Goal: Transaction & Acquisition: Purchase product/service

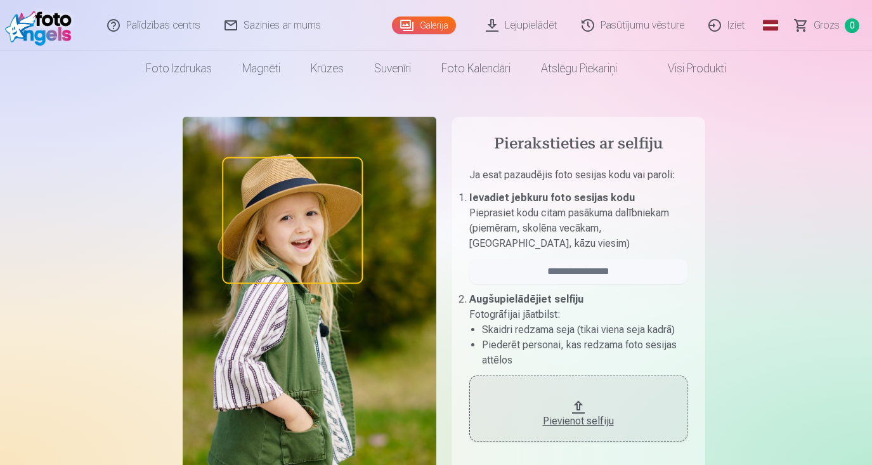
click at [420, 26] on link "Galerija" at bounding box center [424, 25] width 64 height 18
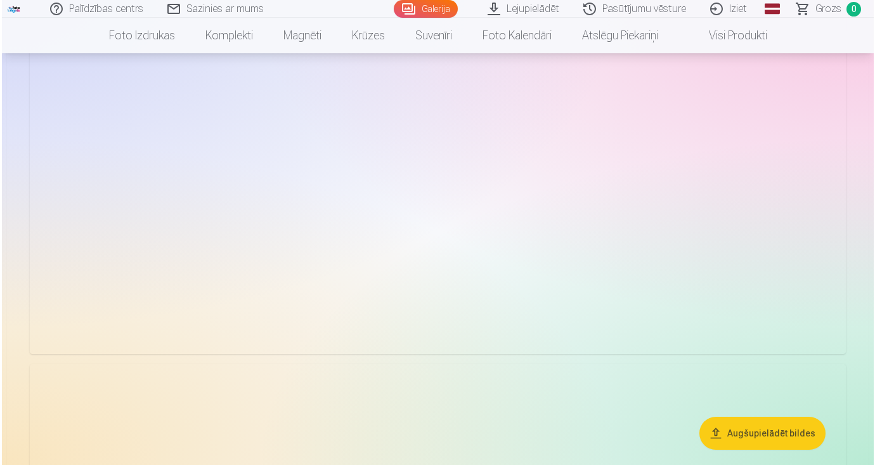
scroll to position [911, 0]
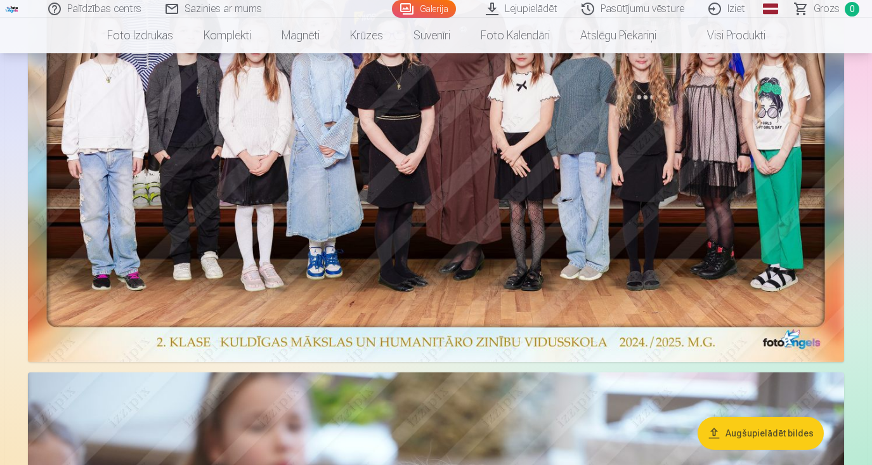
click at [334, 173] on img at bounding box center [436, 81] width 816 height 562
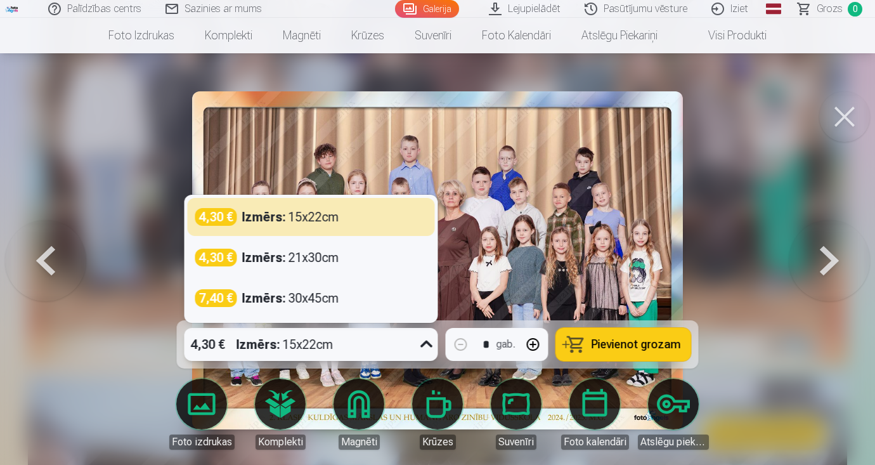
click at [431, 346] on icon at bounding box center [427, 344] width 20 height 20
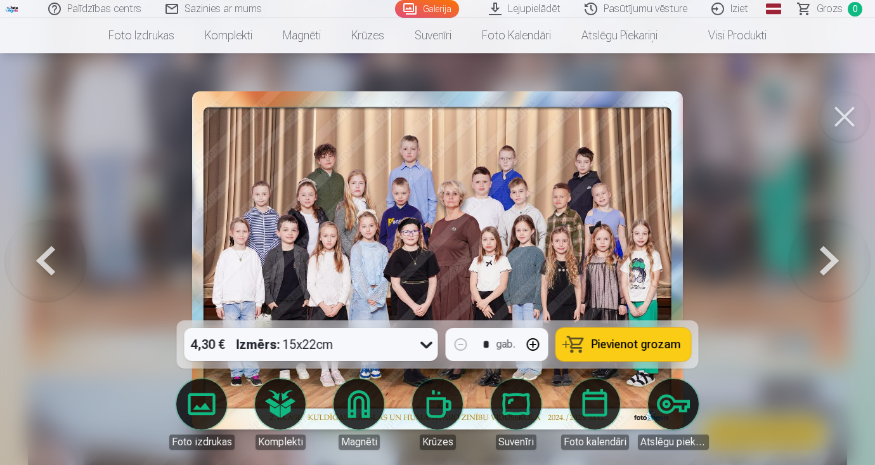
click at [606, 339] on span "Pievienot grozam" at bounding box center [636, 344] width 89 height 11
click at [762, 276] on div at bounding box center [437, 232] width 875 height 465
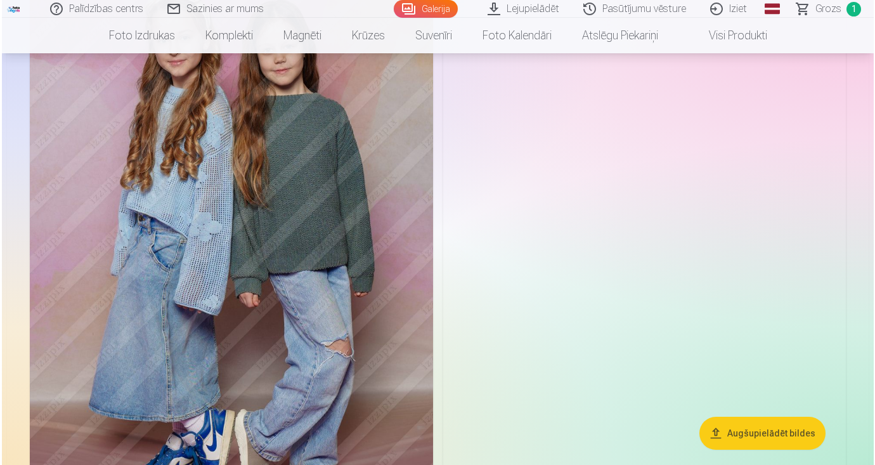
scroll to position [2276, 0]
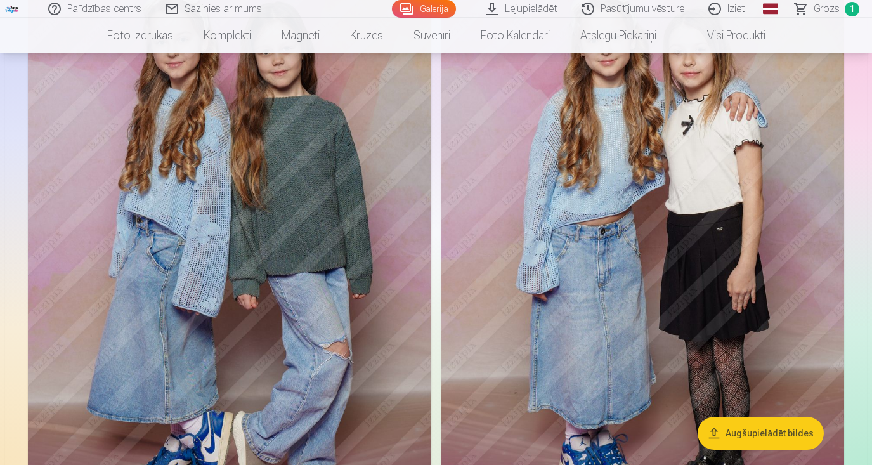
click at [341, 327] on img at bounding box center [229, 246] width 403 height 605
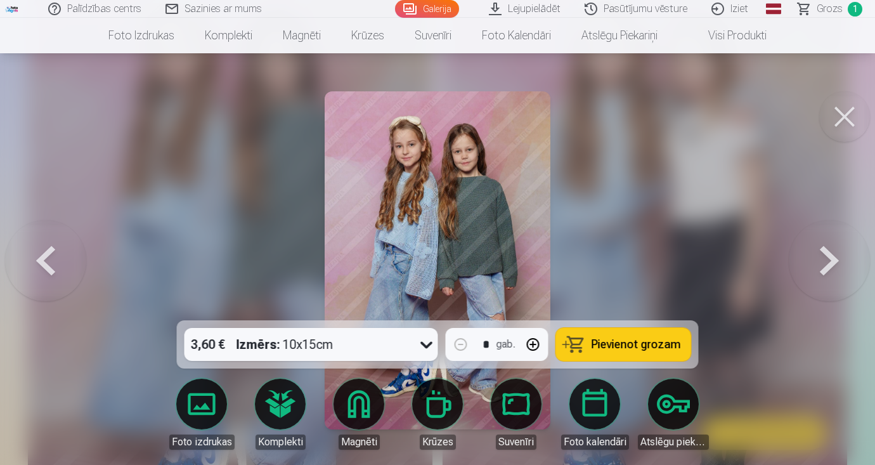
click at [642, 347] on span "Pievienot grozam" at bounding box center [636, 344] width 89 height 11
click at [857, 119] on button at bounding box center [844, 116] width 51 height 51
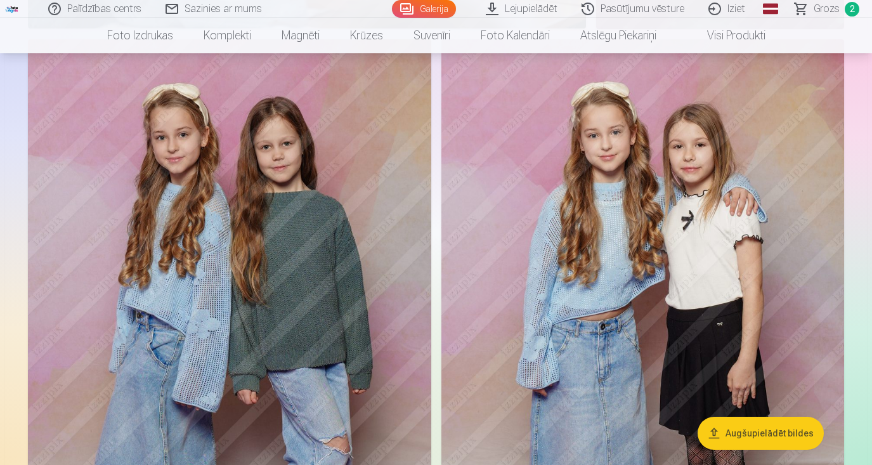
scroll to position [2163, 0]
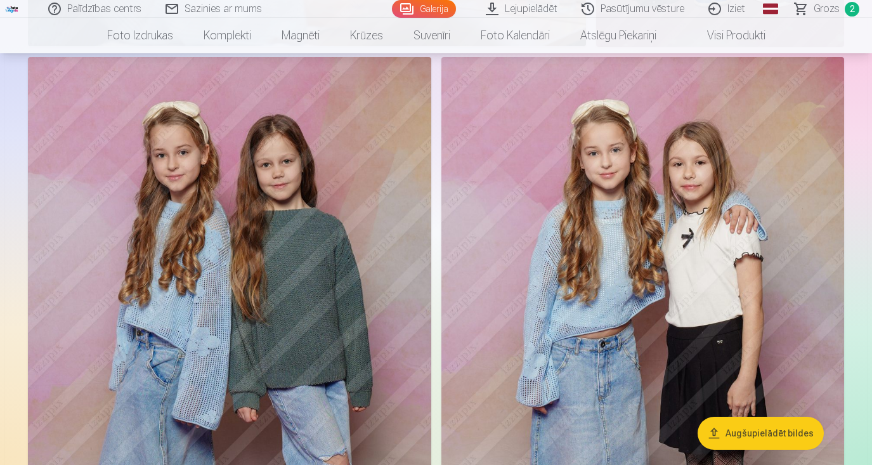
click at [691, 230] on img at bounding box center [642, 359] width 403 height 605
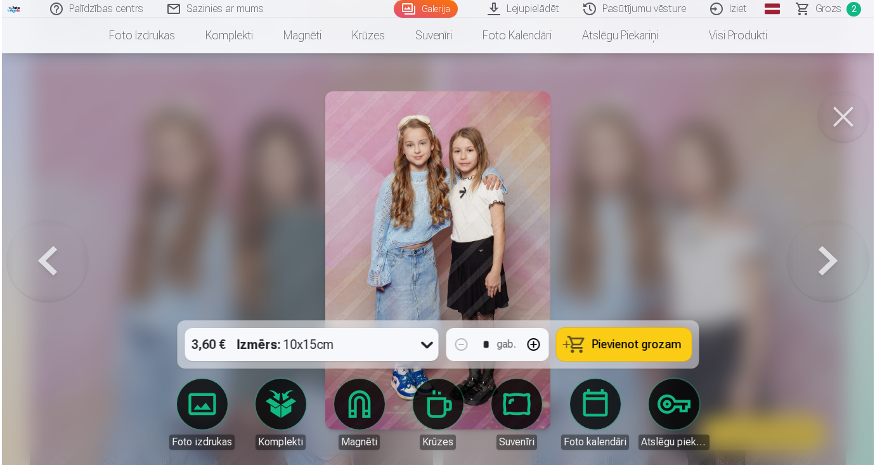
scroll to position [2169, 0]
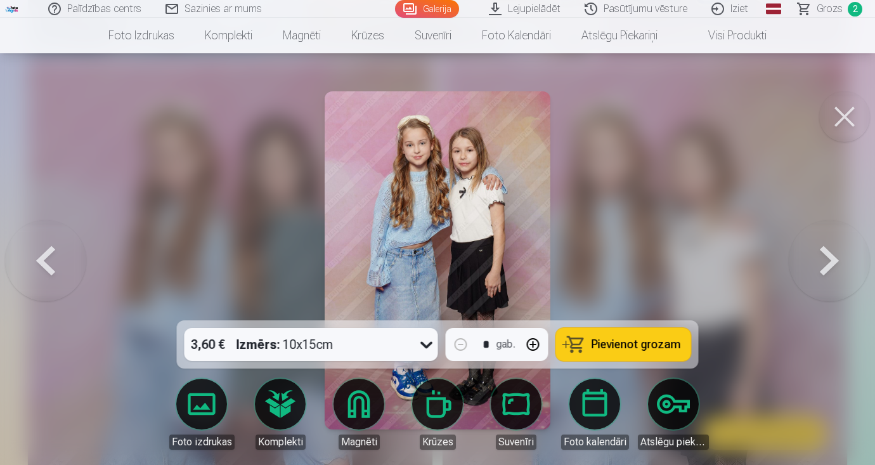
click at [625, 340] on span "Pievienot grozam" at bounding box center [636, 344] width 89 height 11
click at [855, 115] on button at bounding box center [844, 116] width 51 height 51
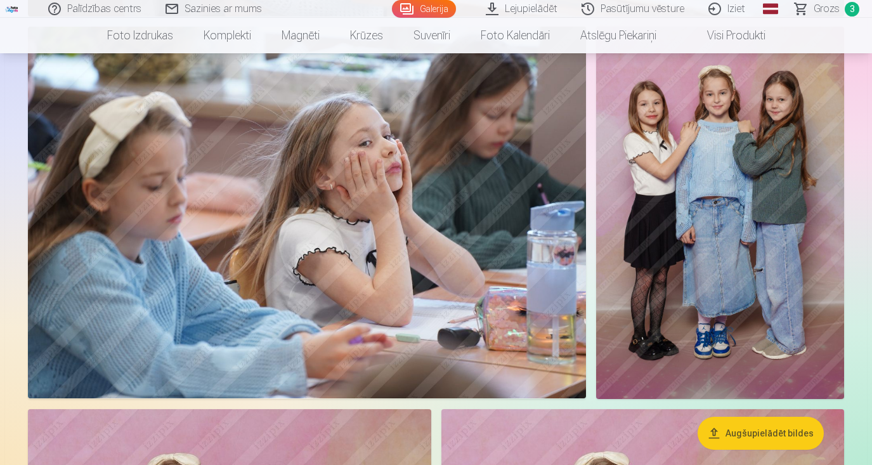
scroll to position [1813, 0]
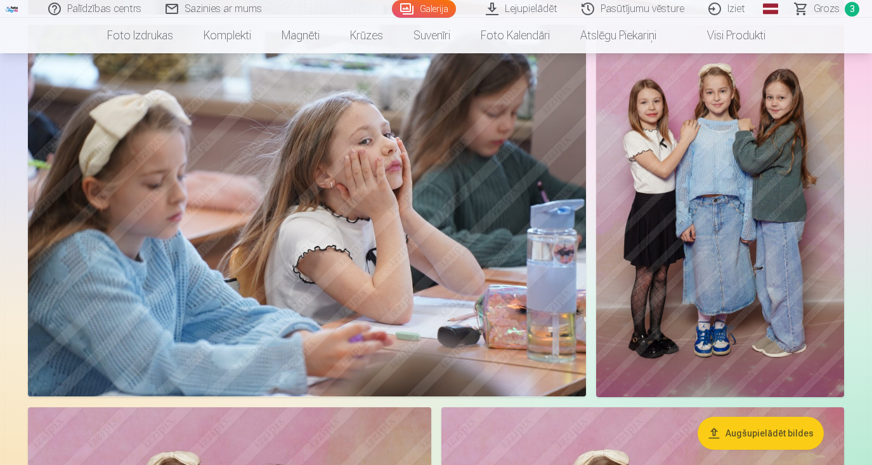
click at [670, 172] on img at bounding box center [720, 211] width 248 height 372
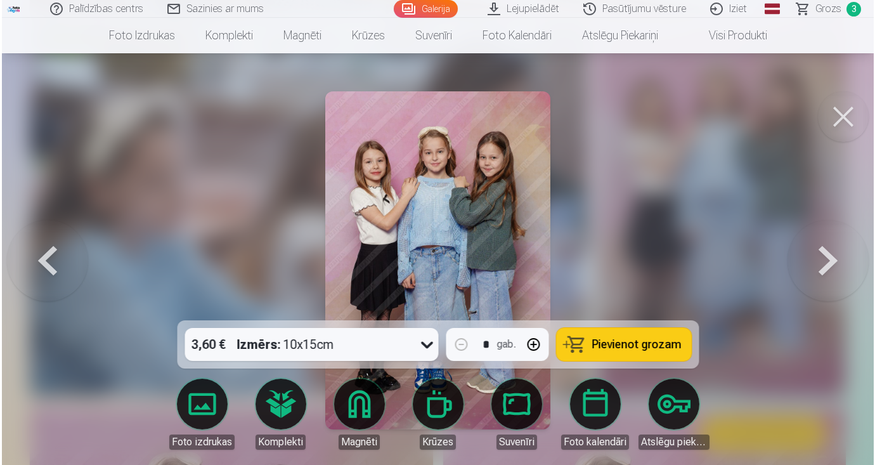
scroll to position [1817, 0]
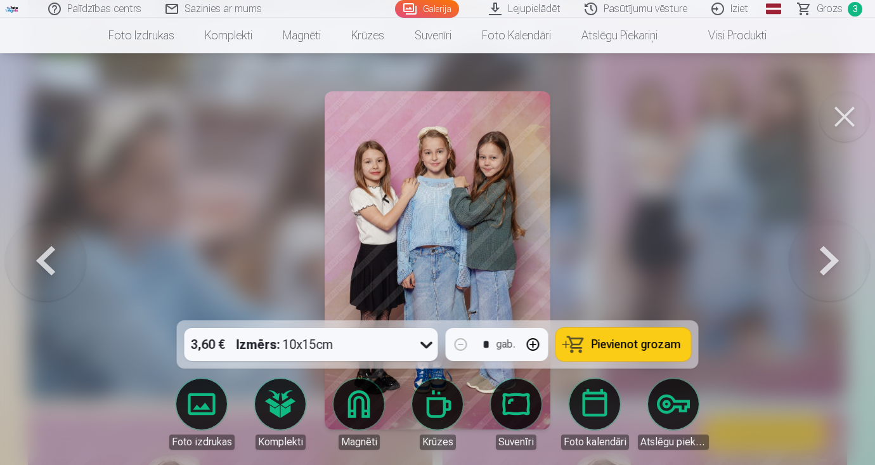
click at [644, 337] on button "Pievienot grozam" at bounding box center [623, 344] width 135 height 33
click at [841, 123] on button at bounding box center [844, 116] width 51 height 51
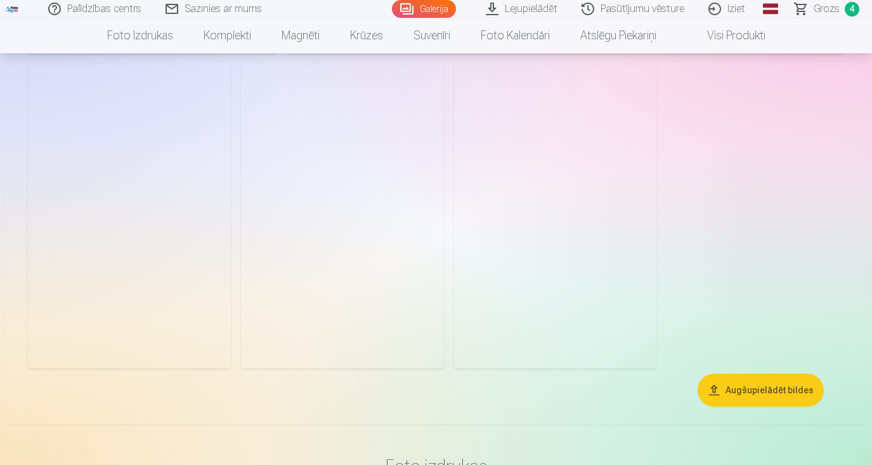
scroll to position [10170, 0]
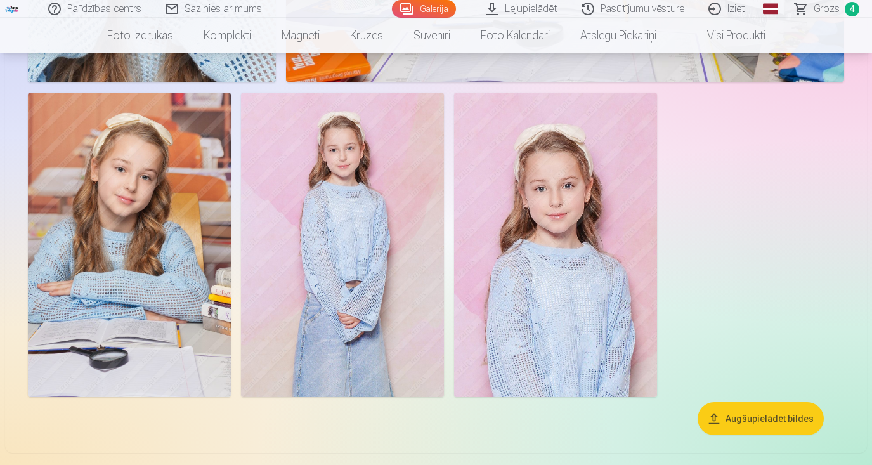
click at [327, 260] on img at bounding box center [342, 245] width 203 height 304
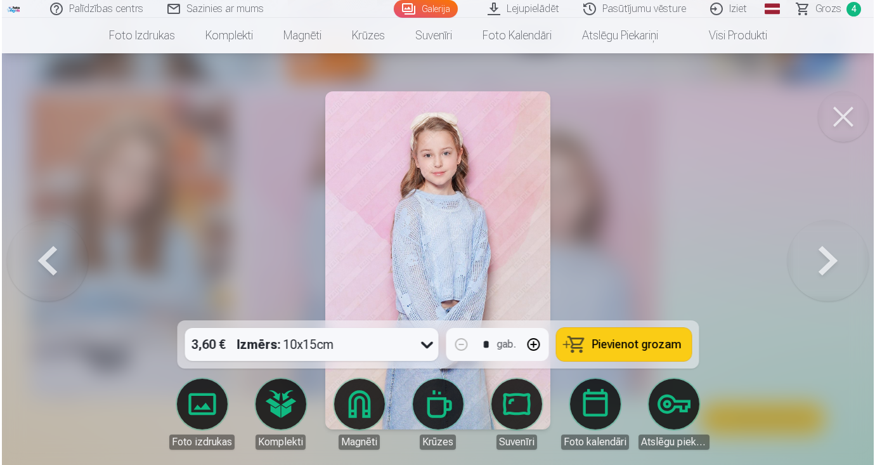
scroll to position [10207, 0]
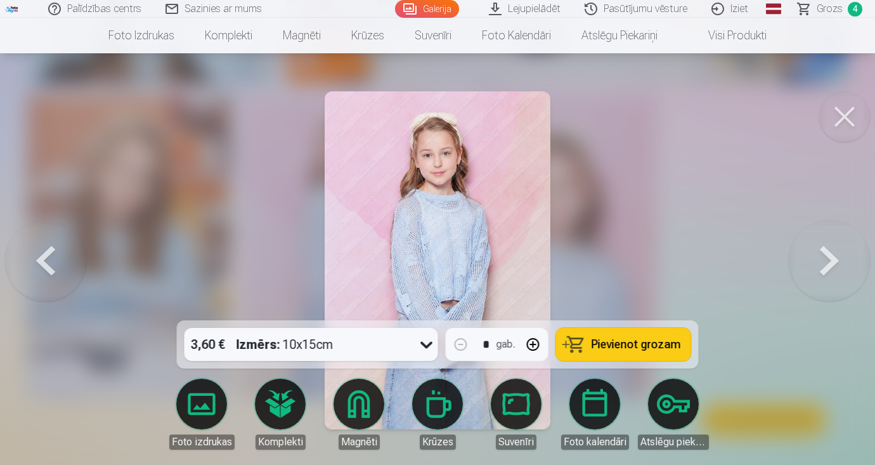
click at [845, 120] on button at bounding box center [844, 116] width 51 height 51
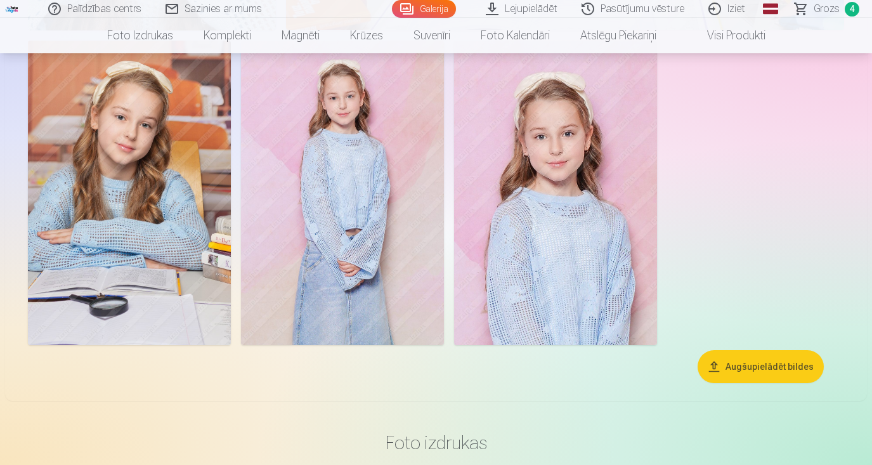
scroll to position [10221, 0]
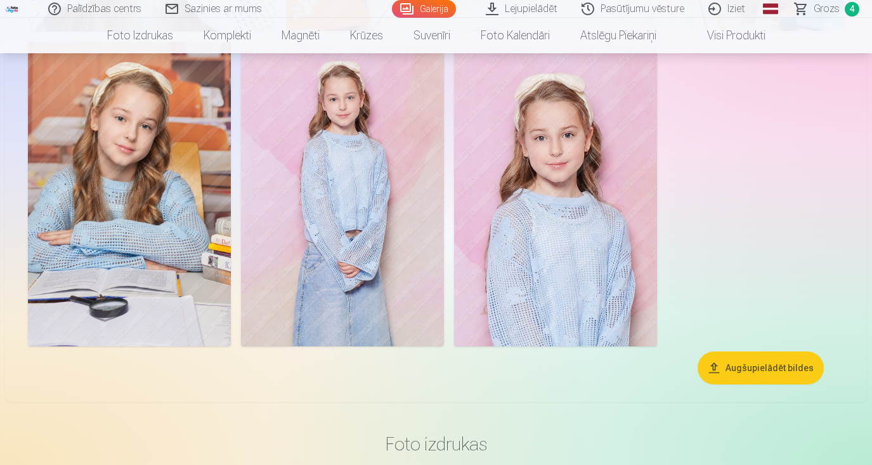
click at [548, 212] on img at bounding box center [555, 194] width 203 height 304
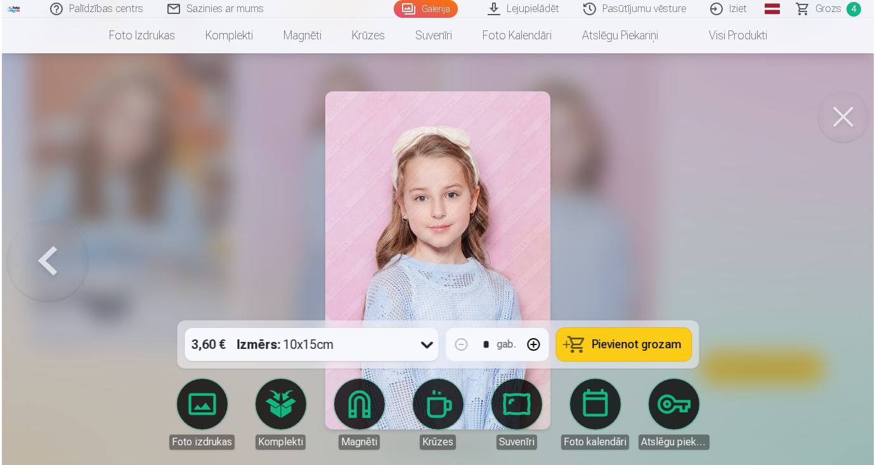
scroll to position [10258, 0]
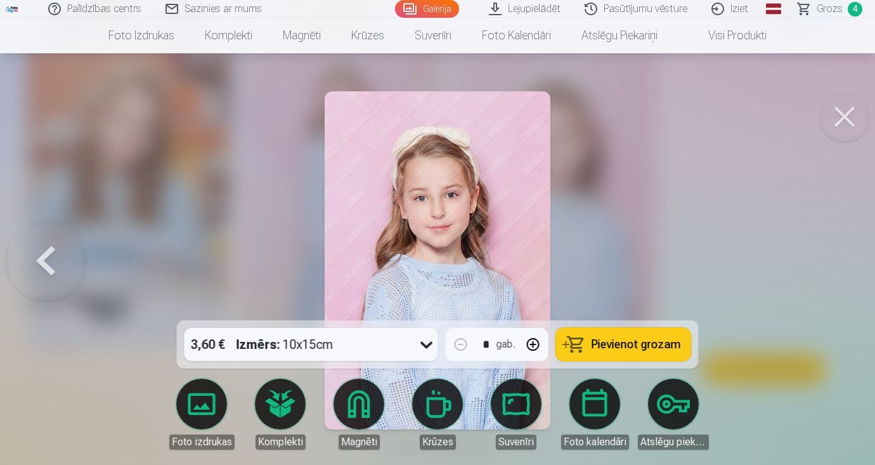
click at [425, 349] on icon at bounding box center [427, 344] width 20 height 20
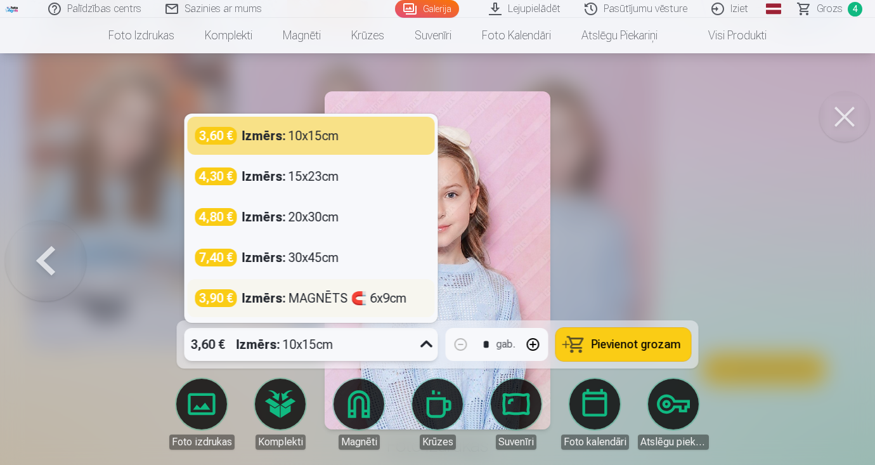
click at [361, 297] on div "Izmērs : MAGNĒTS 🧲 6x9cm" at bounding box center [324, 298] width 165 height 18
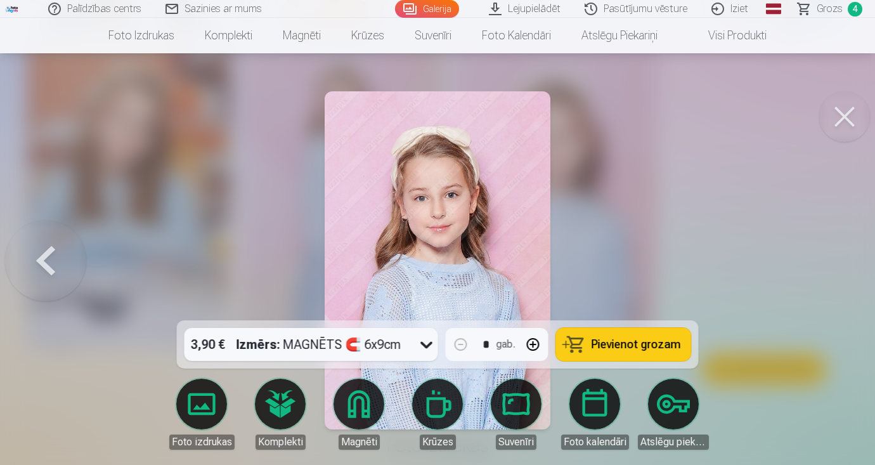
click at [532, 345] on button "button" at bounding box center [533, 344] width 30 height 30
click at [466, 344] on button "button" at bounding box center [461, 344] width 30 height 30
type input "*"
click at [619, 346] on span "Pievienot grozam" at bounding box center [636, 344] width 89 height 11
click at [829, 10] on span "Grozs" at bounding box center [830, 8] width 26 height 15
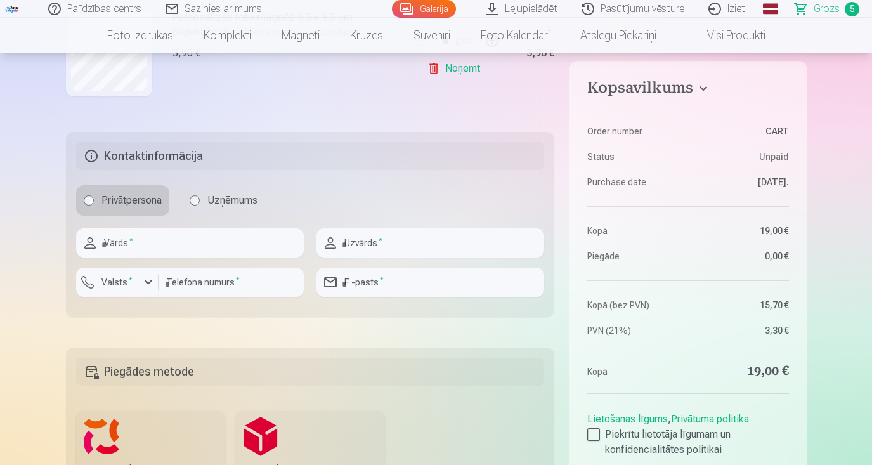
scroll to position [849, 0]
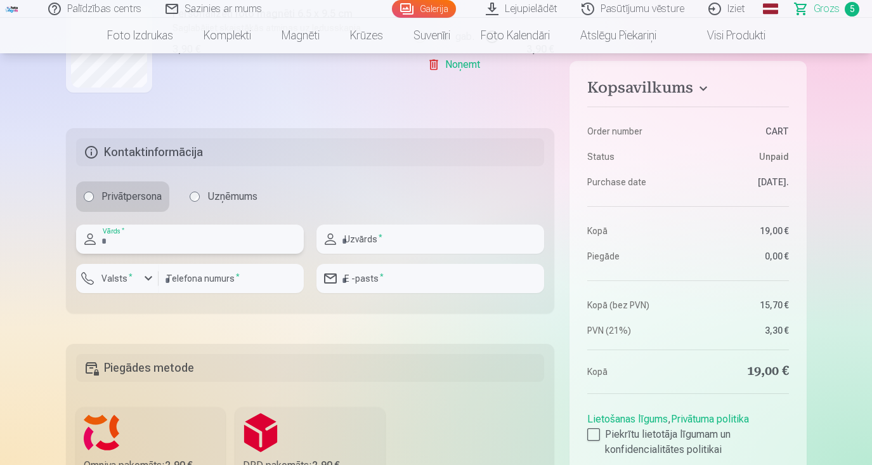
click at [186, 232] on input "text" at bounding box center [190, 238] width 228 height 29
type input "********"
click at [380, 250] on input "text" at bounding box center [430, 238] width 228 height 29
type input "********"
click at [233, 271] on input "number" at bounding box center [231, 278] width 145 height 29
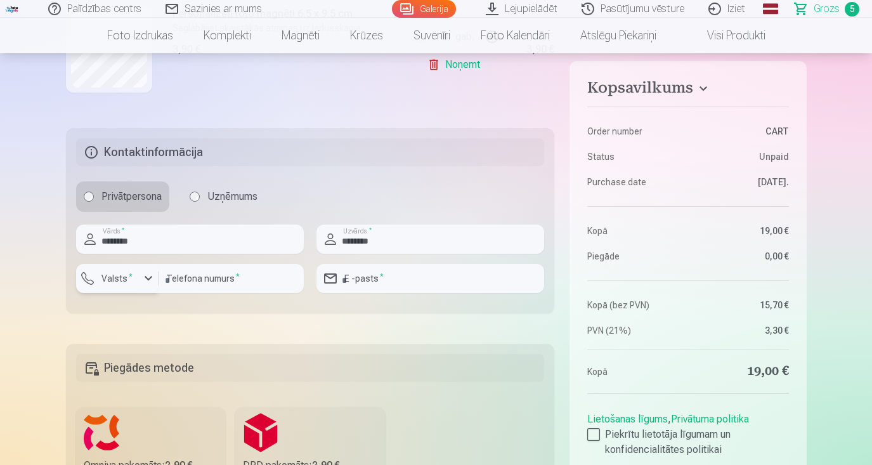
click at [143, 279] on div "button" at bounding box center [148, 278] width 15 height 15
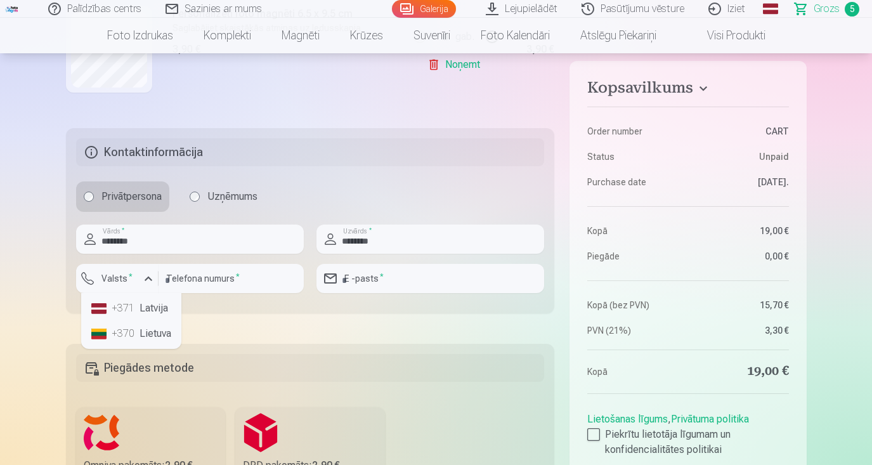
click at [136, 316] on li "+371 Latvija" at bounding box center [131, 307] width 90 height 25
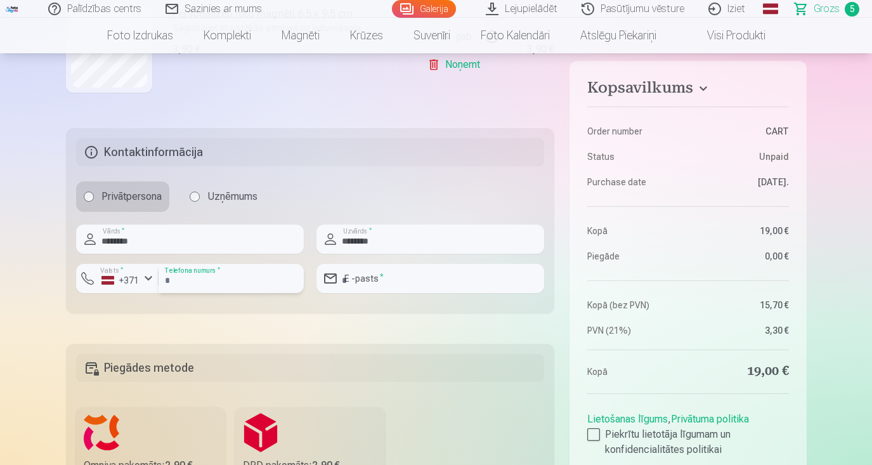
click at [191, 283] on input "number" at bounding box center [231, 278] width 145 height 29
type input "********"
click at [384, 277] on input "email" at bounding box center [430, 278] width 228 height 29
type input "**********"
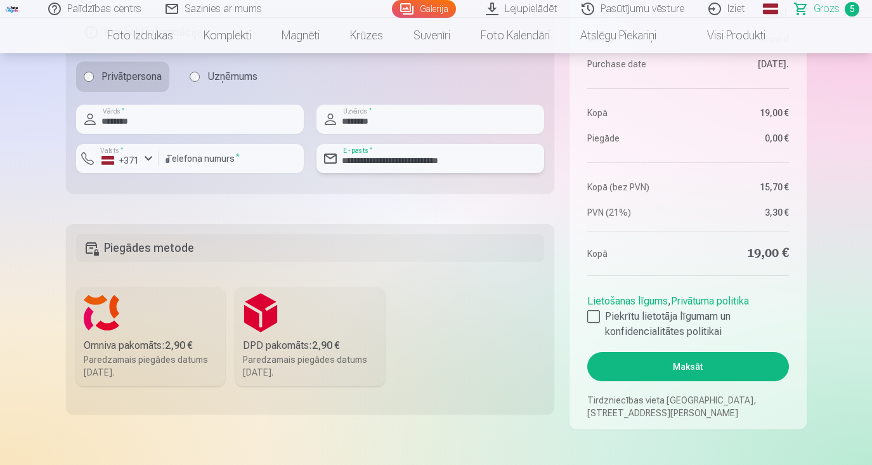
scroll to position [968, 0]
click at [129, 311] on label "Omniva pakomāts : 2,90 € Paredzamais piegādes datums [DATE]." at bounding box center [151, 337] width 150 height 99
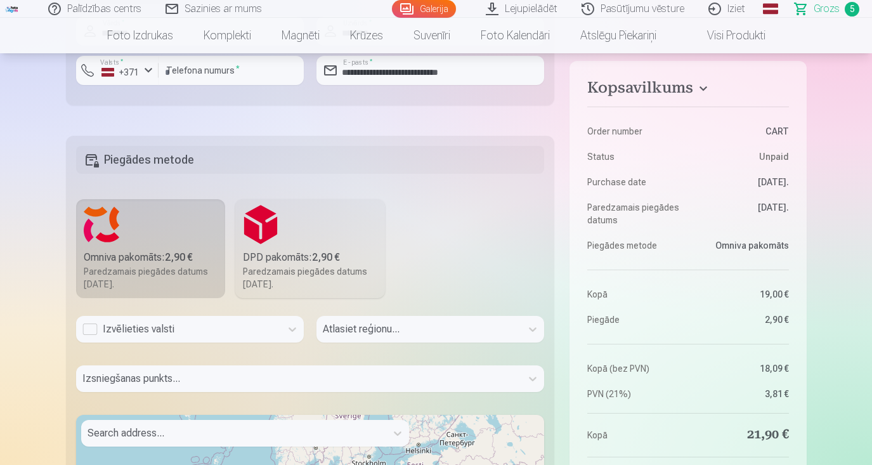
scroll to position [1078, 0]
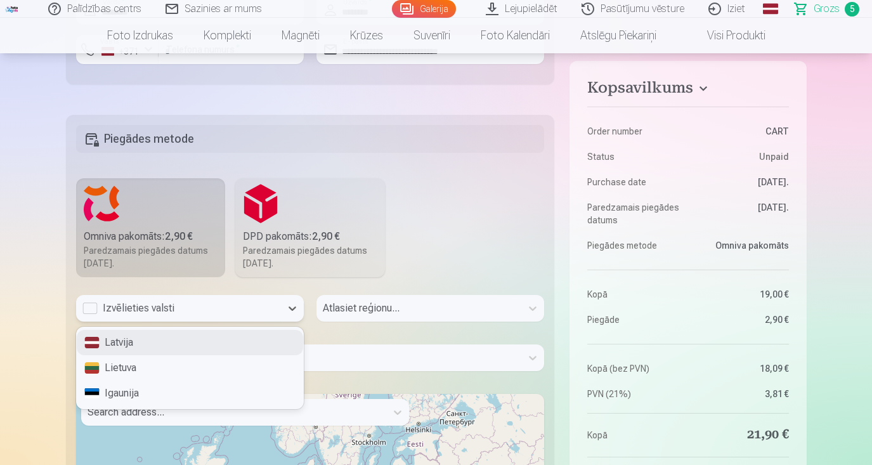
click at [93, 308] on div "Izvēlieties valsti" at bounding box center [178, 308] width 192 height 15
click at [119, 346] on div "Latvija" at bounding box center [190, 342] width 226 height 25
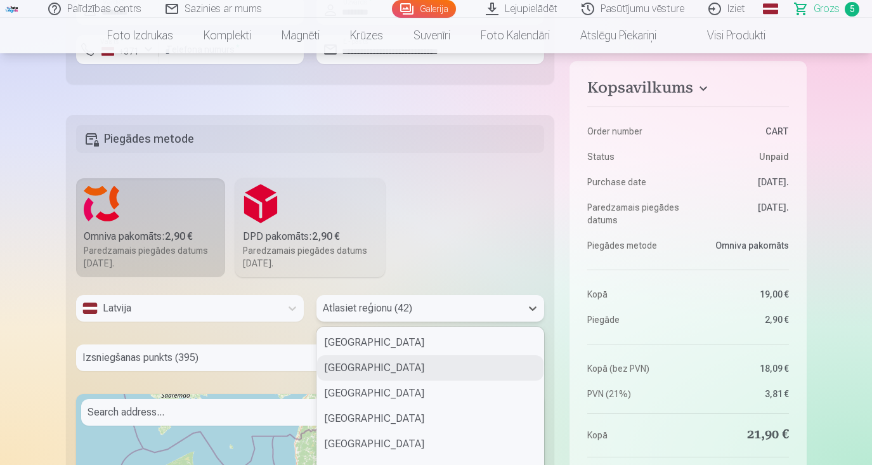
click at [369, 313] on div "[GEOGRAPHIC_DATA], 2 of 42. 42 results available. Use Up and Down to choose opt…" at bounding box center [430, 308] width 228 height 27
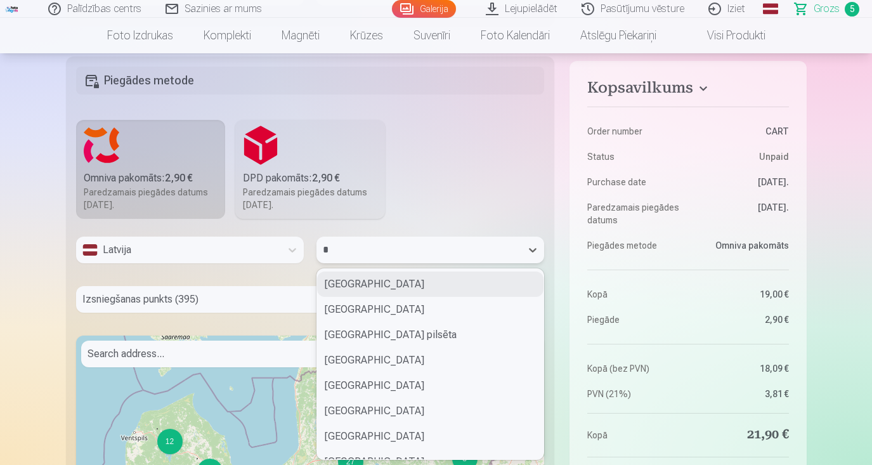
type input "**"
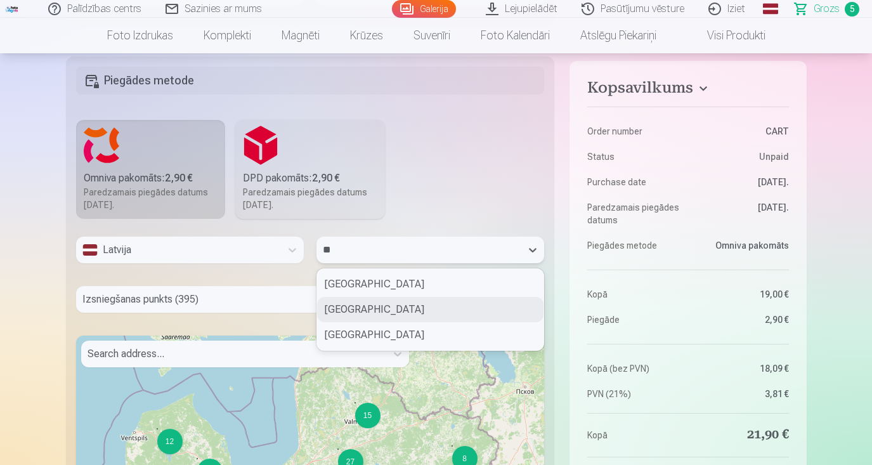
click at [373, 308] on div "[GEOGRAPHIC_DATA]" at bounding box center [430, 309] width 226 height 25
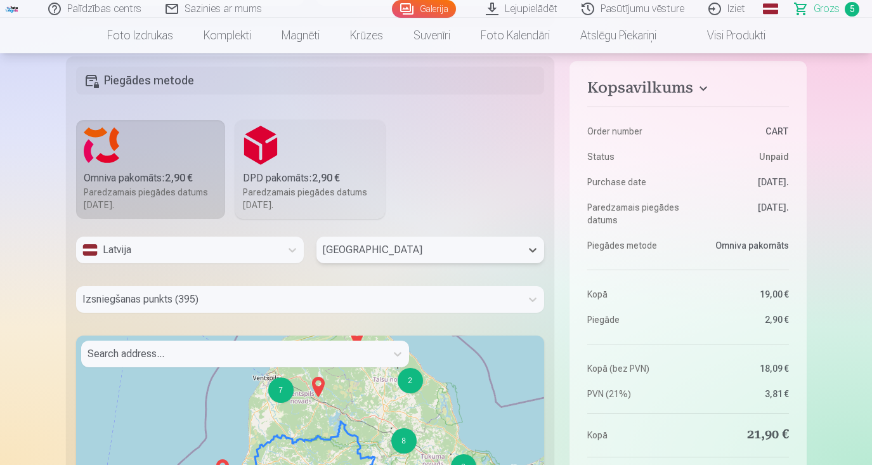
scroll to position [1186, 0]
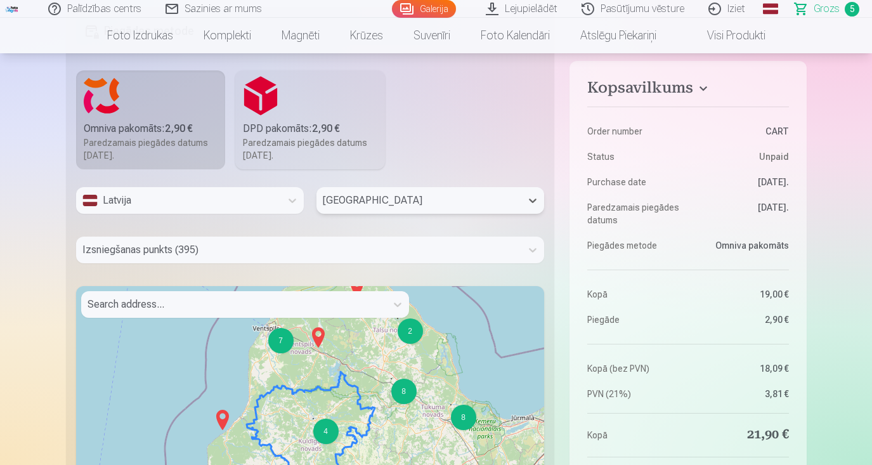
click at [226, 263] on div "Izsniegšanas punkts (395)" at bounding box center [310, 250] width 469 height 27
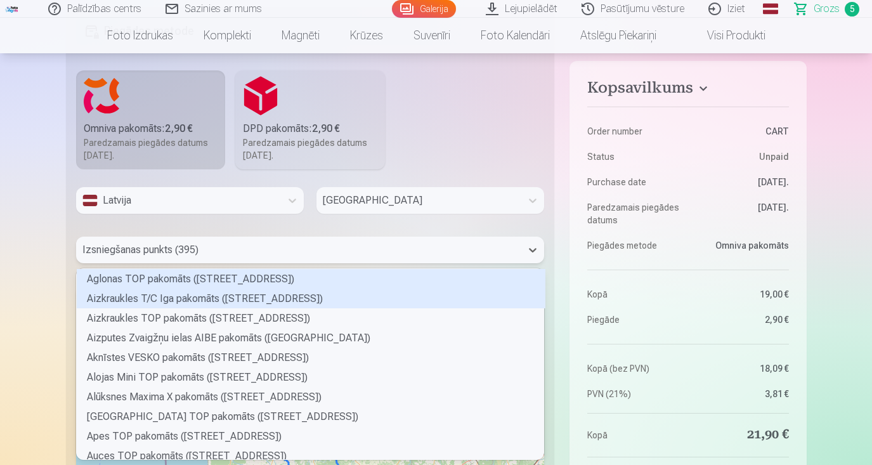
scroll to position [187, 464]
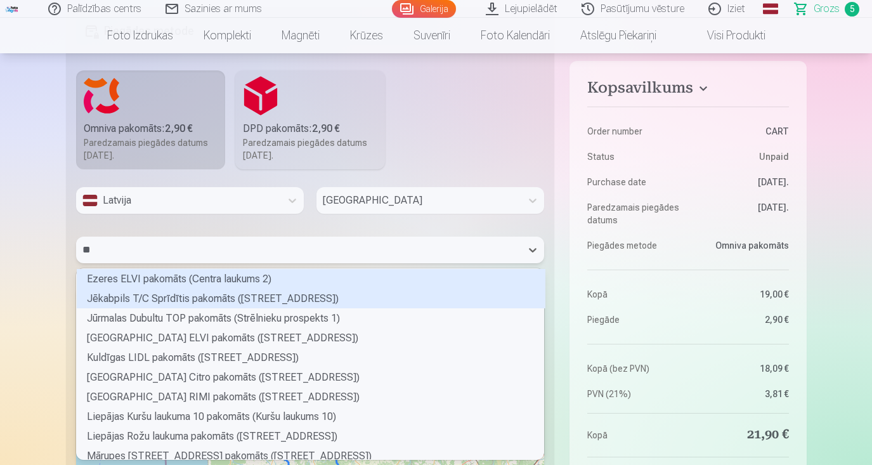
type input "***"
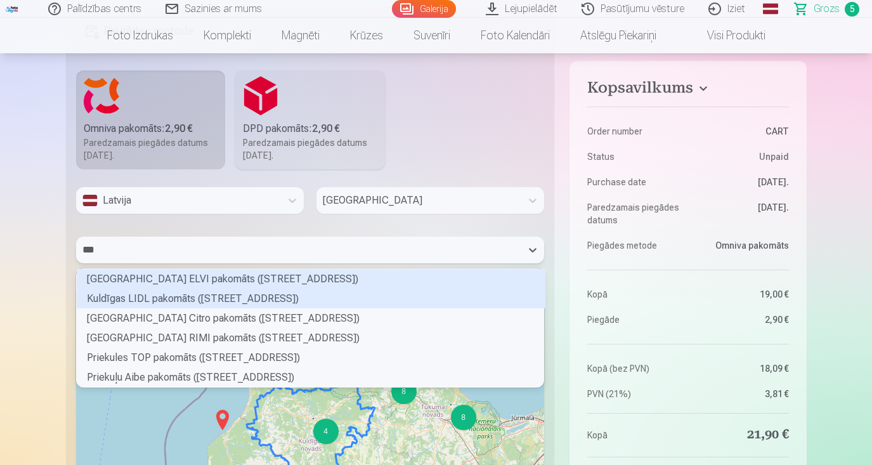
scroll to position [115, 464]
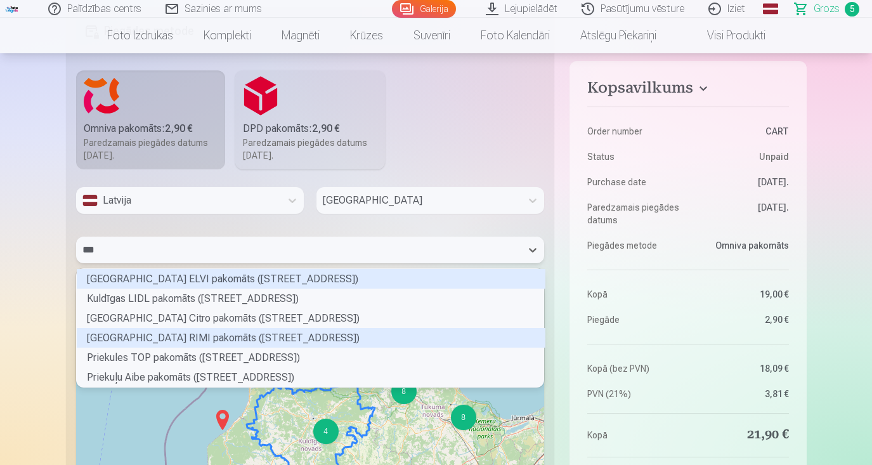
click at [164, 337] on div "[GEOGRAPHIC_DATA] RIMI pakomāts ([STREET_ADDRESS])" at bounding box center [311, 338] width 469 height 20
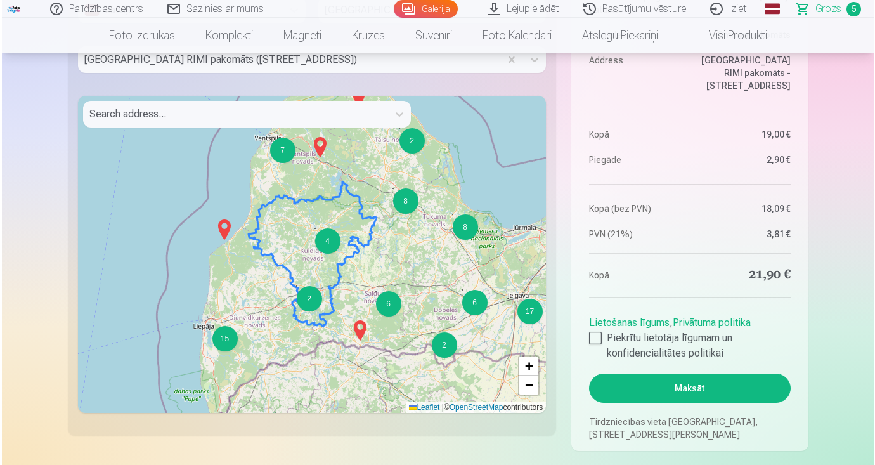
scroll to position [1395, 0]
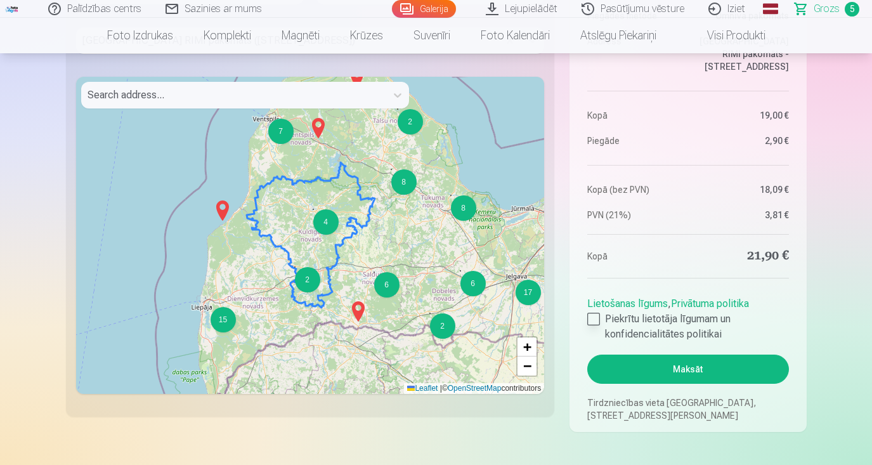
click at [601, 316] on label "Piekrītu lietotāja līgumam un konfidencialitātes politikai" at bounding box center [687, 326] width 201 height 30
click at [629, 375] on button "Maksāt" at bounding box center [687, 368] width 201 height 29
